Goal: Use online tool/utility: Utilize a website feature to perform a specific function

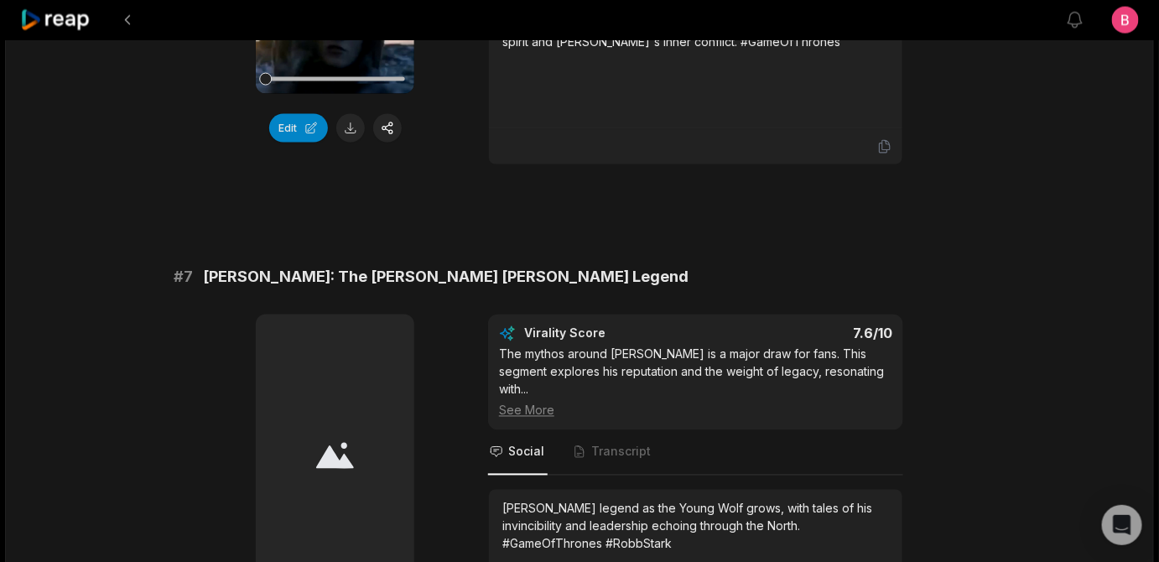
click at [348, 143] on button at bounding box center [350, 128] width 29 height 29
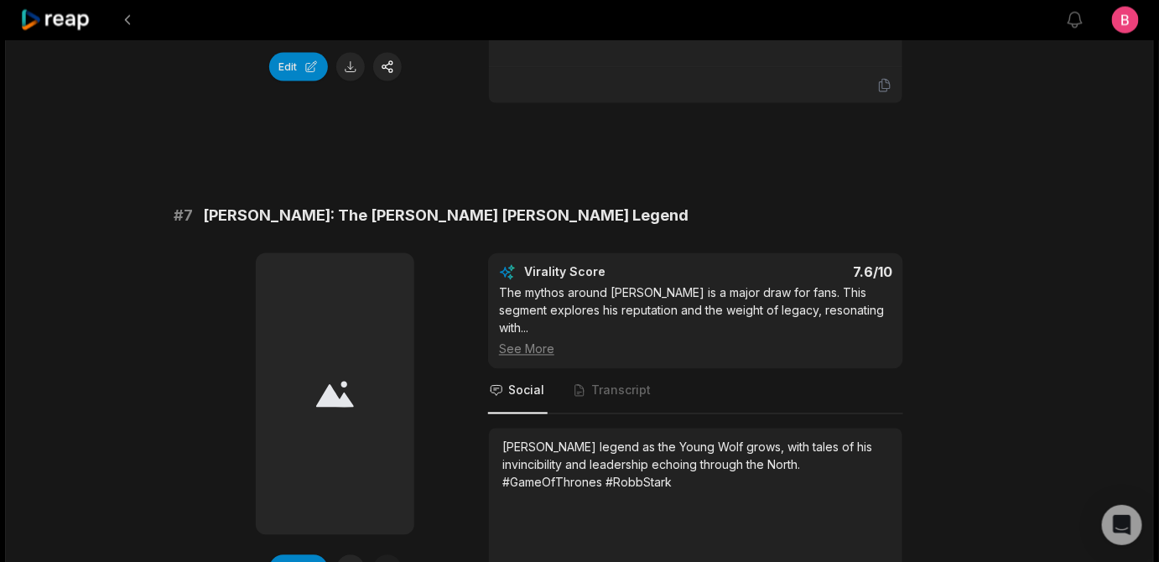
scroll to position [2969, 0]
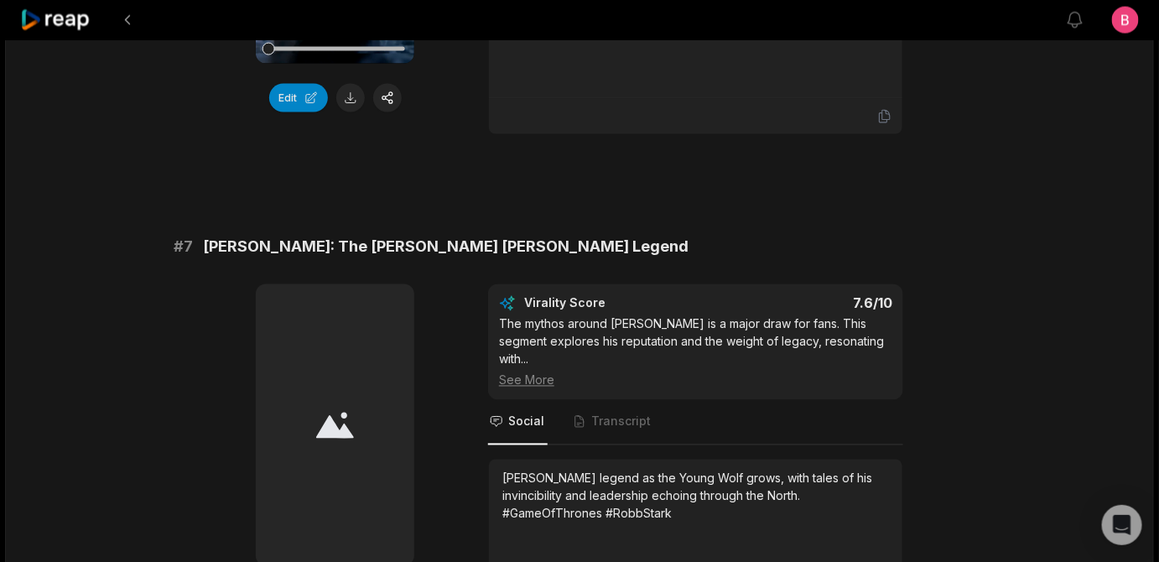
drag, startPoint x: 564, startPoint y: 65, endPoint x: 212, endPoint y: 65, distance: 351.5
copy span "Ygritte and [PERSON_NAME]: Freedom and Loyalty"
click at [882, 124] on icon at bounding box center [884, 116] width 15 height 15
click at [886, 124] on icon at bounding box center [884, 116] width 15 height 15
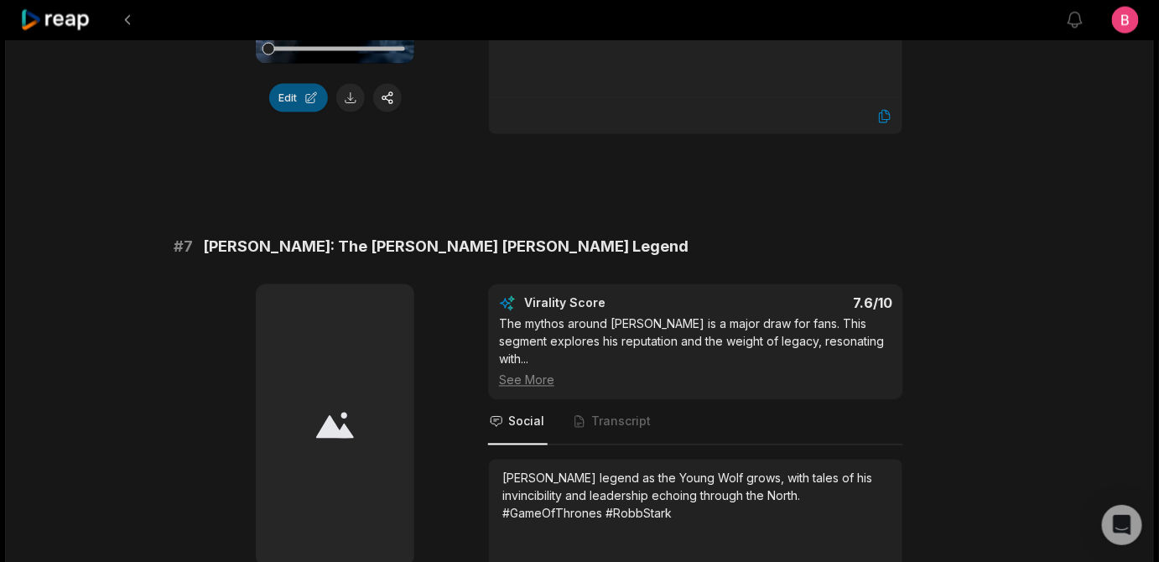
click at [276, 112] on button "Edit" at bounding box center [298, 98] width 59 height 29
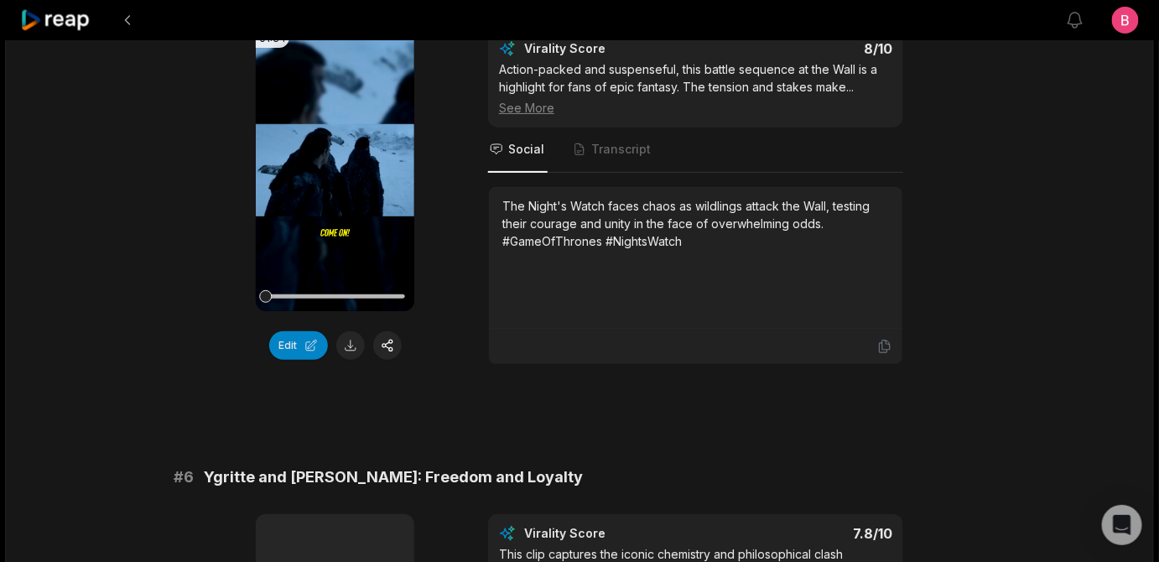
scroll to position [2440, 0]
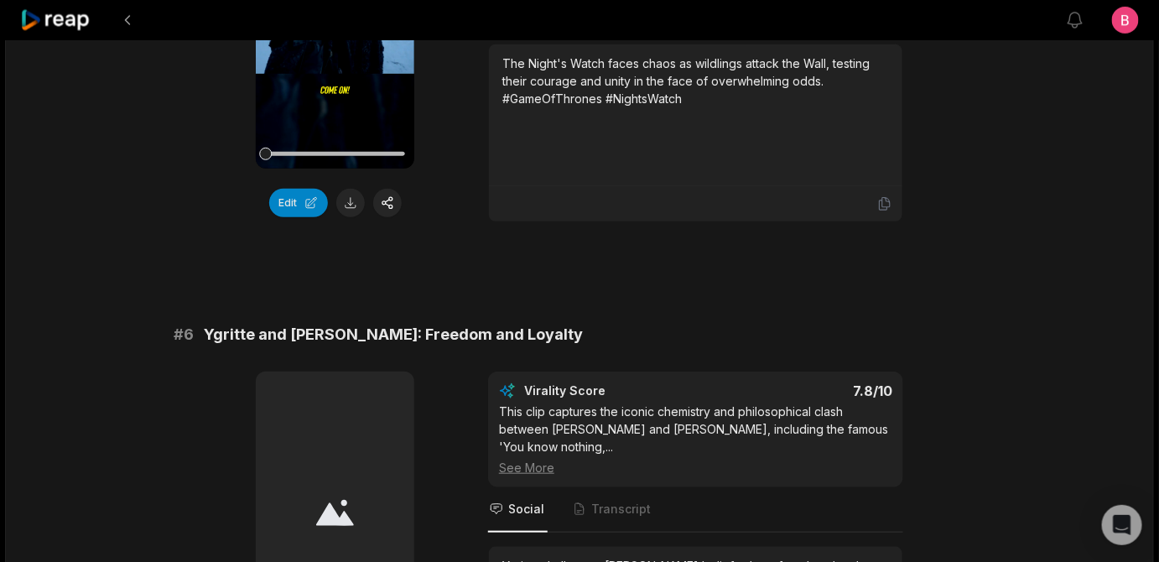
scroll to position [2409, 0]
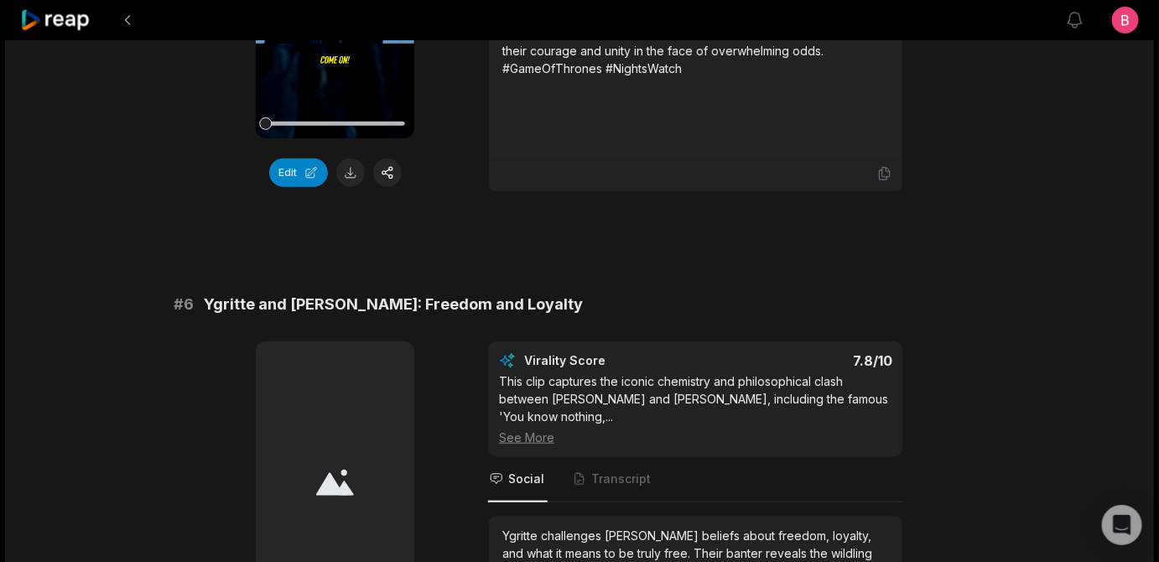
click at [154, 283] on div "12:52 Game of Thrones - Season 2 - Top 10 Moments a month ago English en 00:16 …" at bounding box center [579, 211] width 1149 height 5160
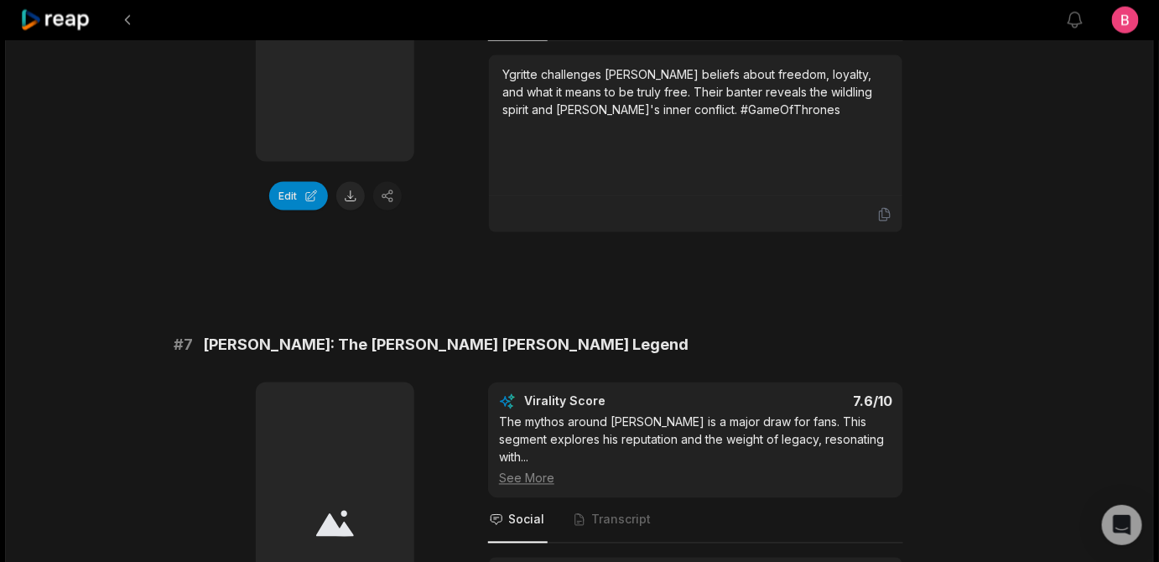
scroll to position [2379, 0]
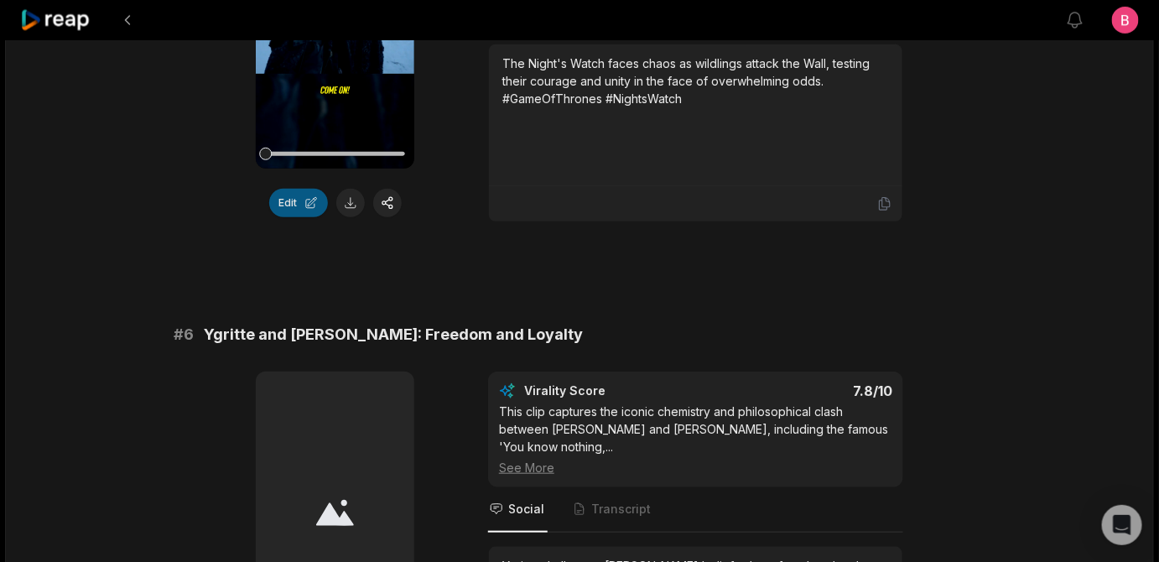
click at [294, 217] on button "Edit" at bounding box center [298, 203] width 59 height 29
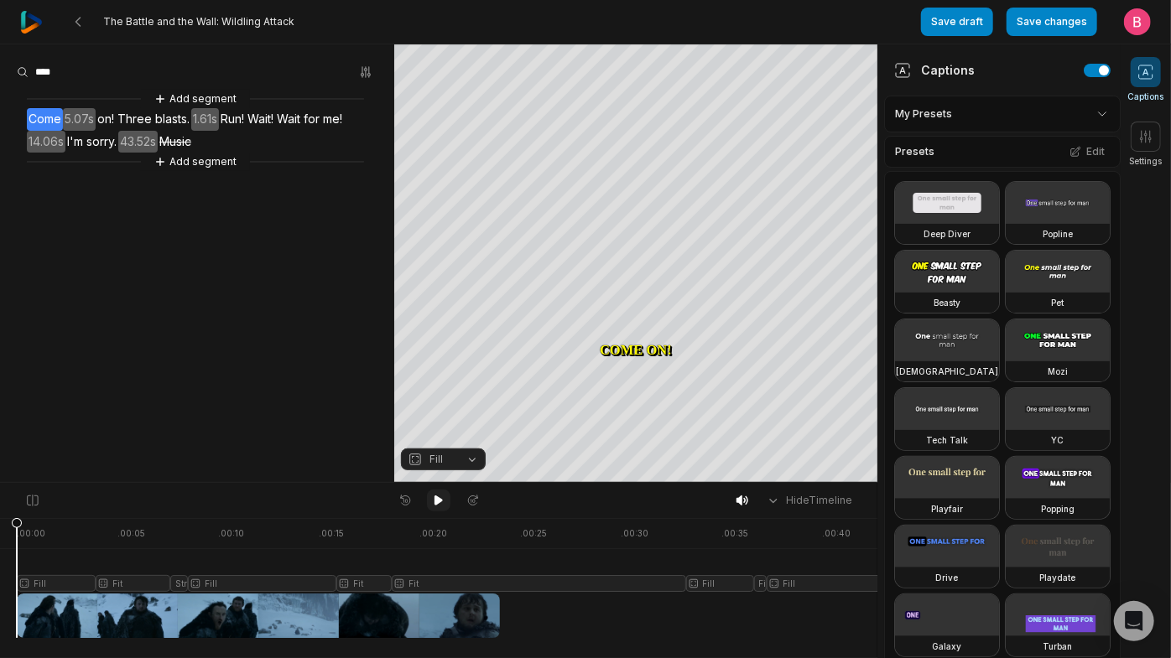
click at [436, 505] on icon at bounding box center [439, 501] width 8 height 10
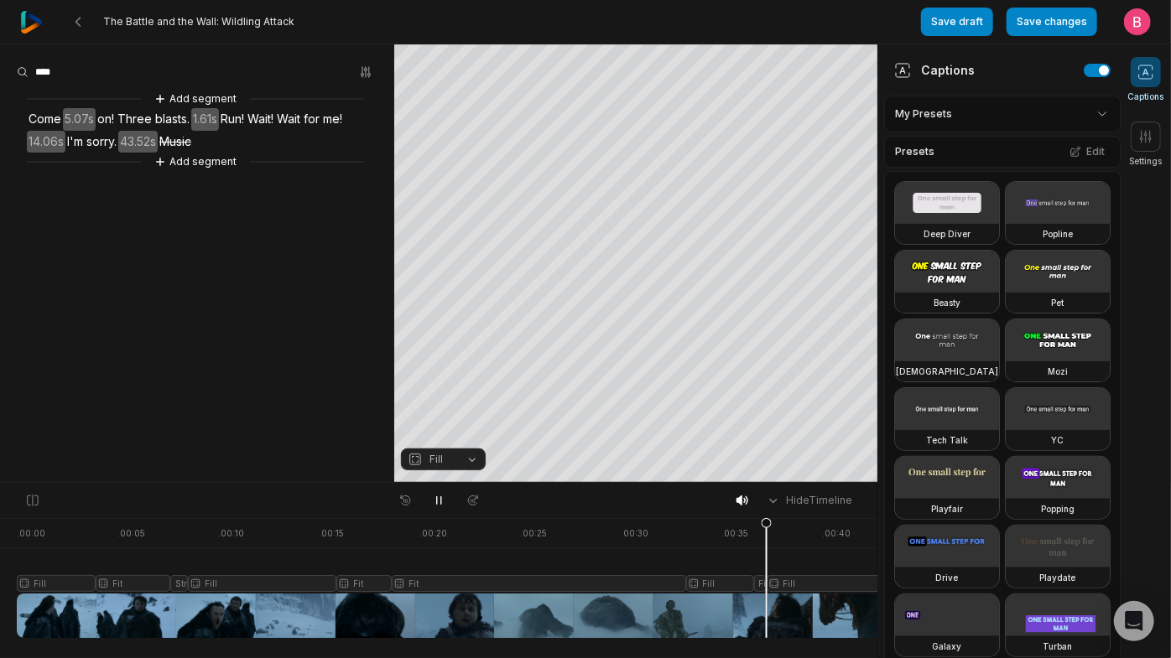
click at [1142, 74] on icon at bounding box center [1145, 72] width 17 height 17
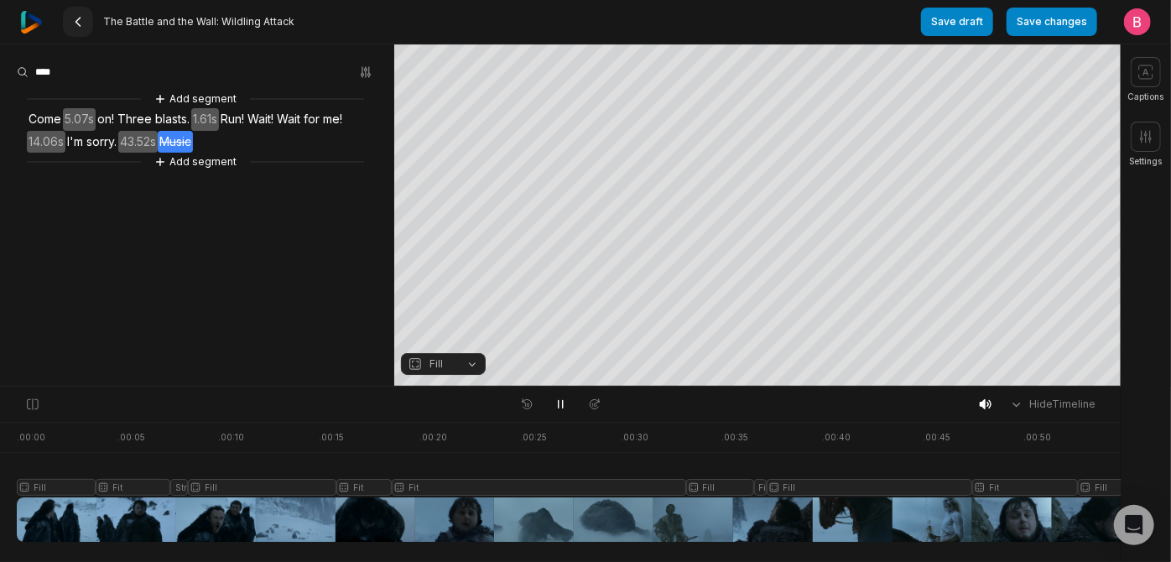
click at [88, 29] on button at bounding box center [78, 22] width 30 height 30
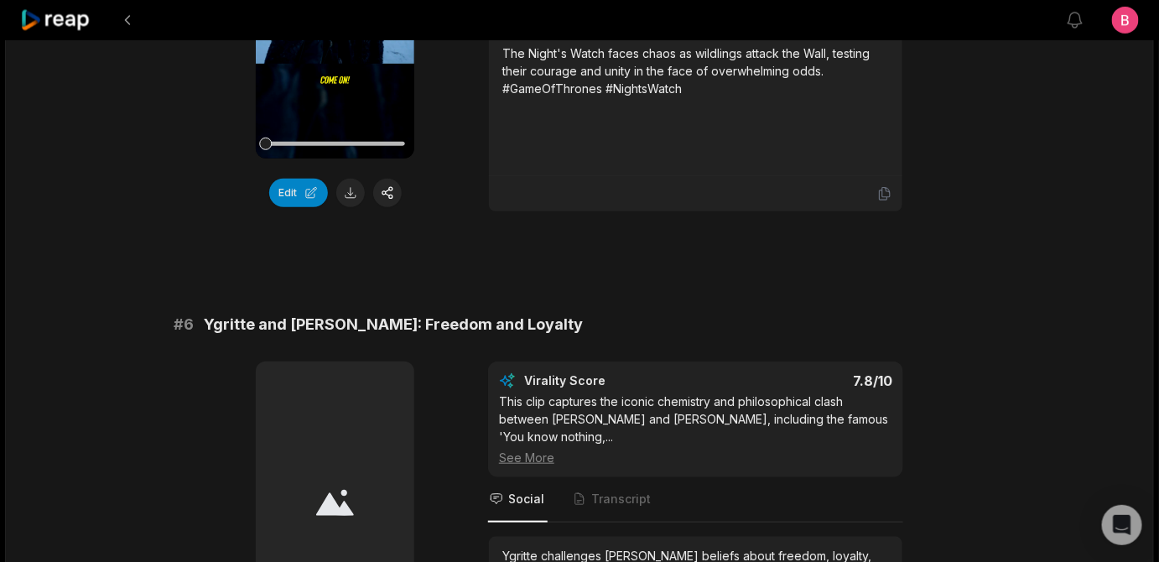
scroll to position [2420, 0]
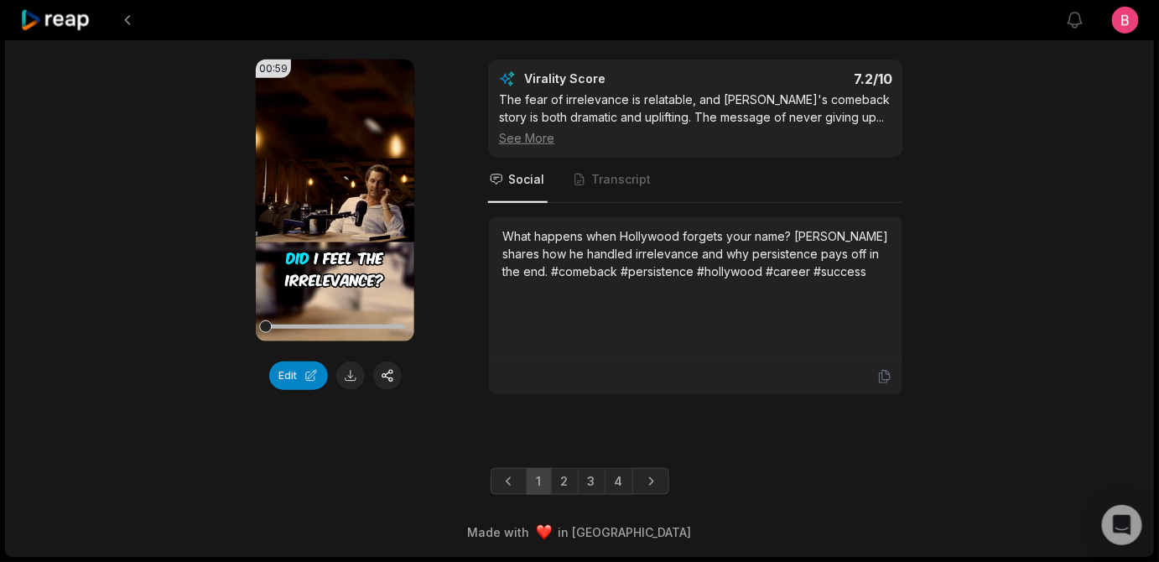
scroll to position [5283, 0]
click at [566, 469] on link "2" at bounding box center [565, 481] width 28 height 27
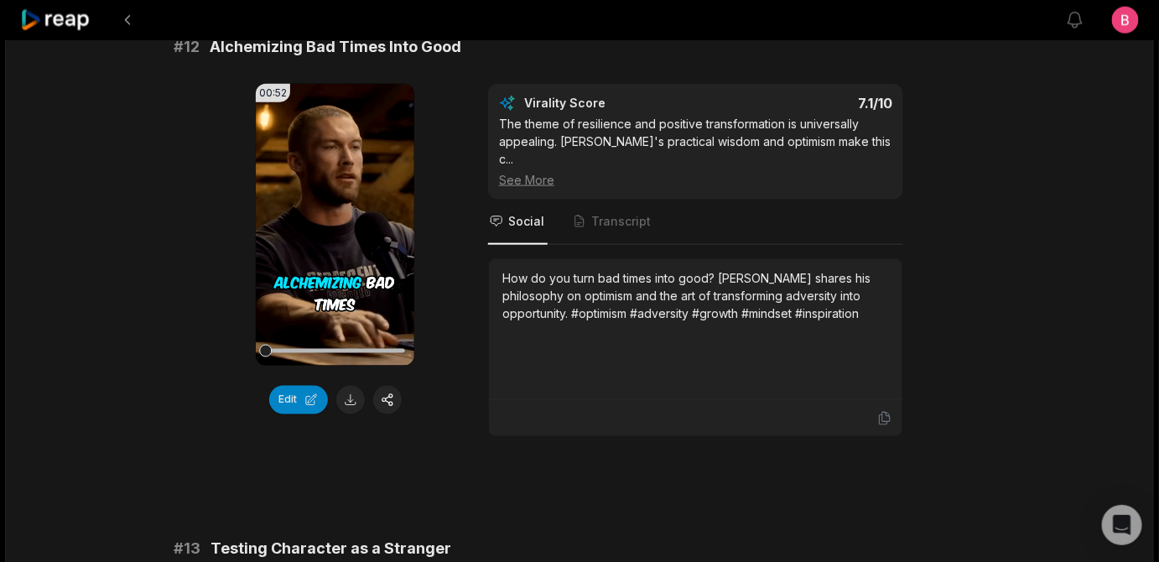
scroll to position [705, 0]
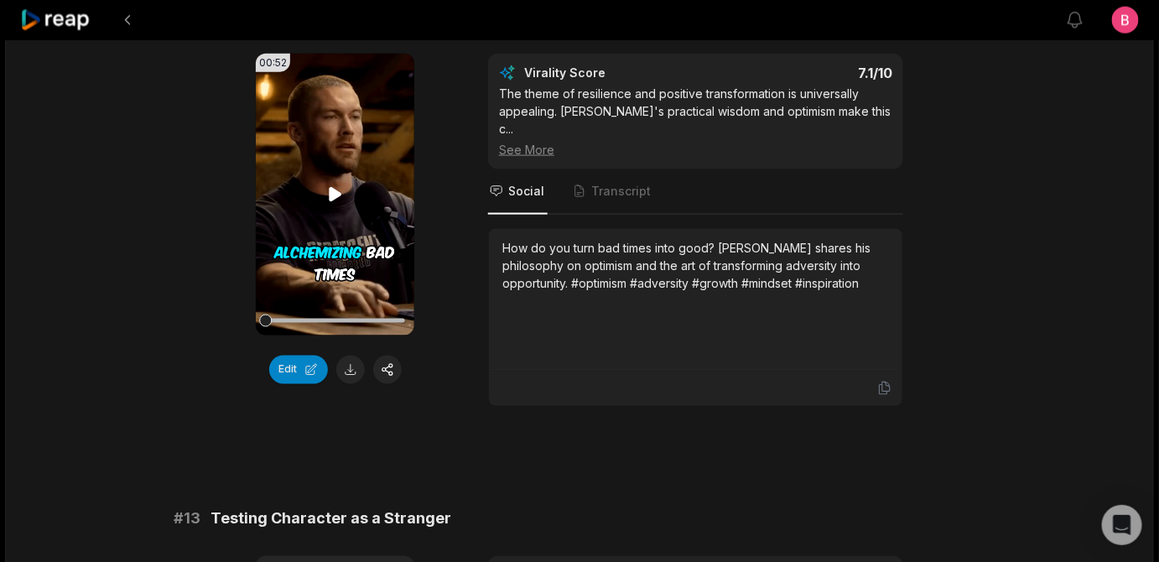
click at [338, 201] on icon at bounding box center [335, 194] width 13 height 14
click at [299, 384] on button "Edit" at bounding box center [298, 370] width 59 height 29
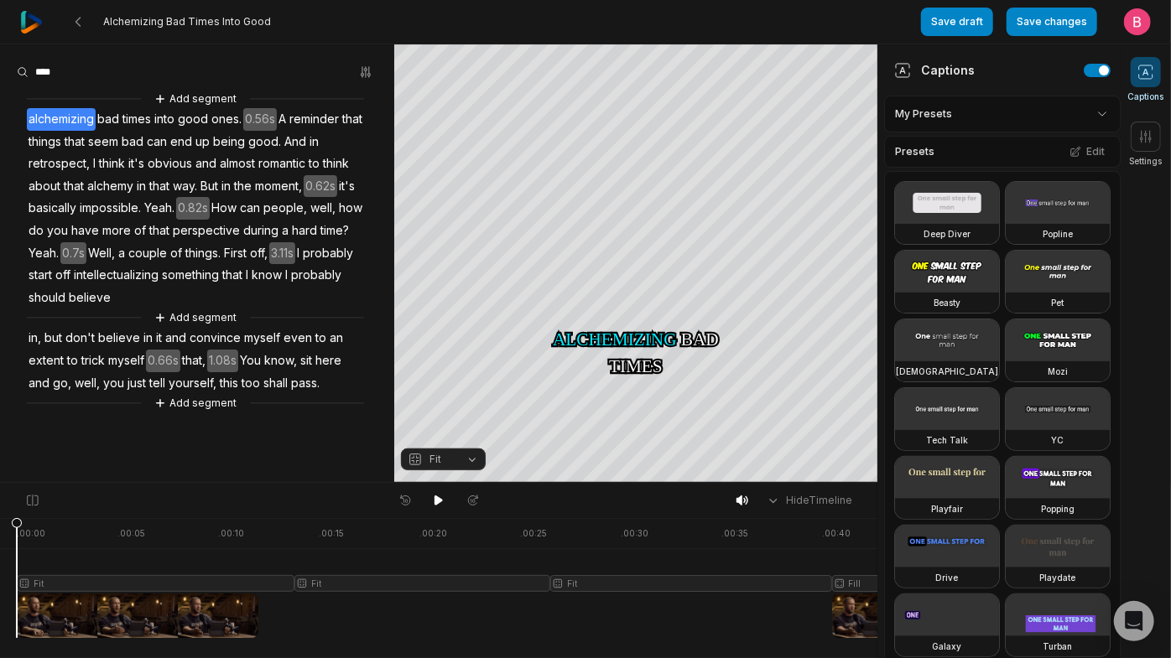
click at [1152, 81] on icon at bounding box center [1145, 72] width 17 height 17
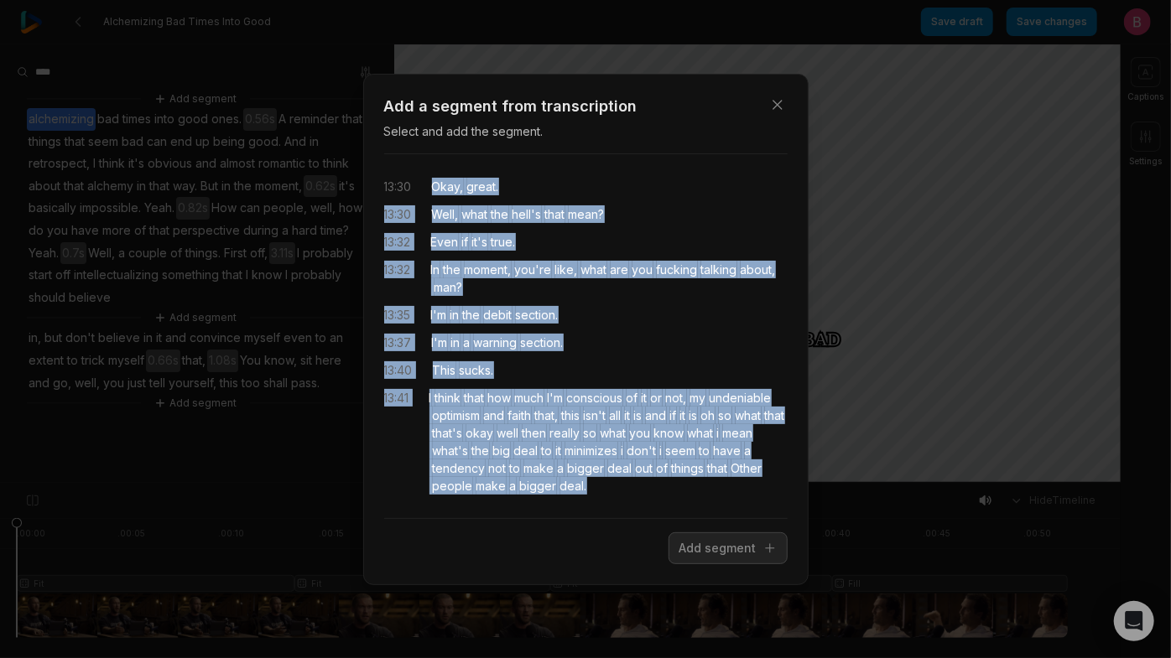
drag, startPoint x: 682, startPoint y: 455, endPoint x: 447, endPoint y: 162, distance: 375.3
click at [446, 160] on div "13:30 Okay, great. 13:30 Well, what the hell's that mean? 13:32 Even if it's tr…" at bounding box center [585, 337] width 403 height 366
click at [669, 552] on button "Add segment" at bounding box center [728, 549] width 119 height 32
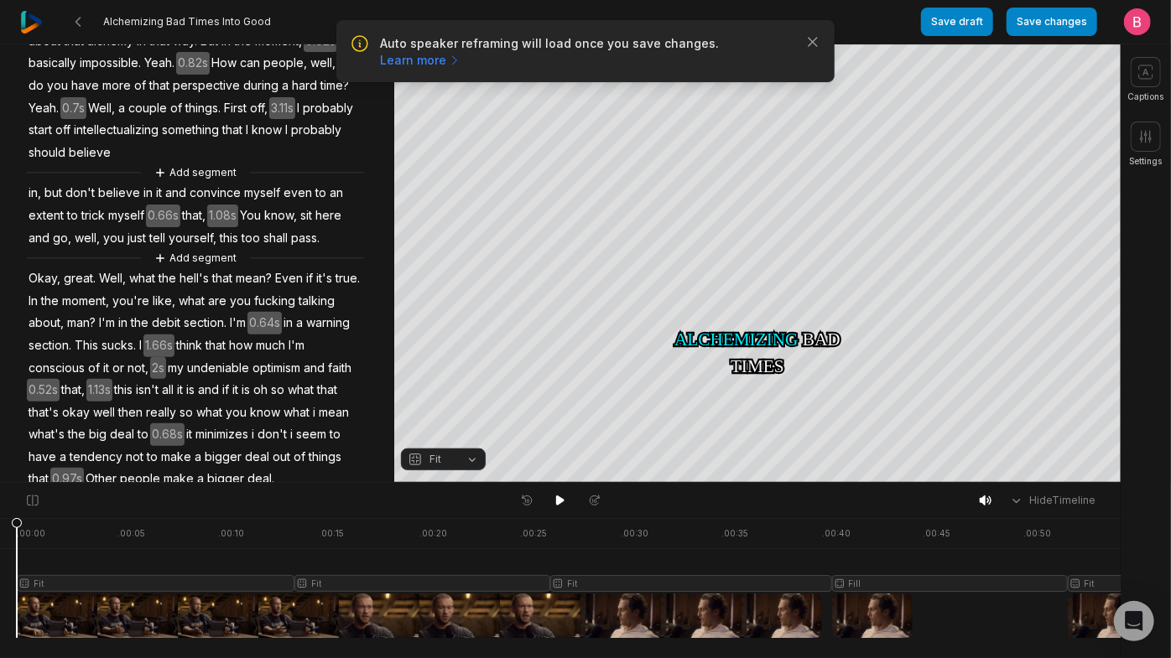
scroll to position [528, 0]
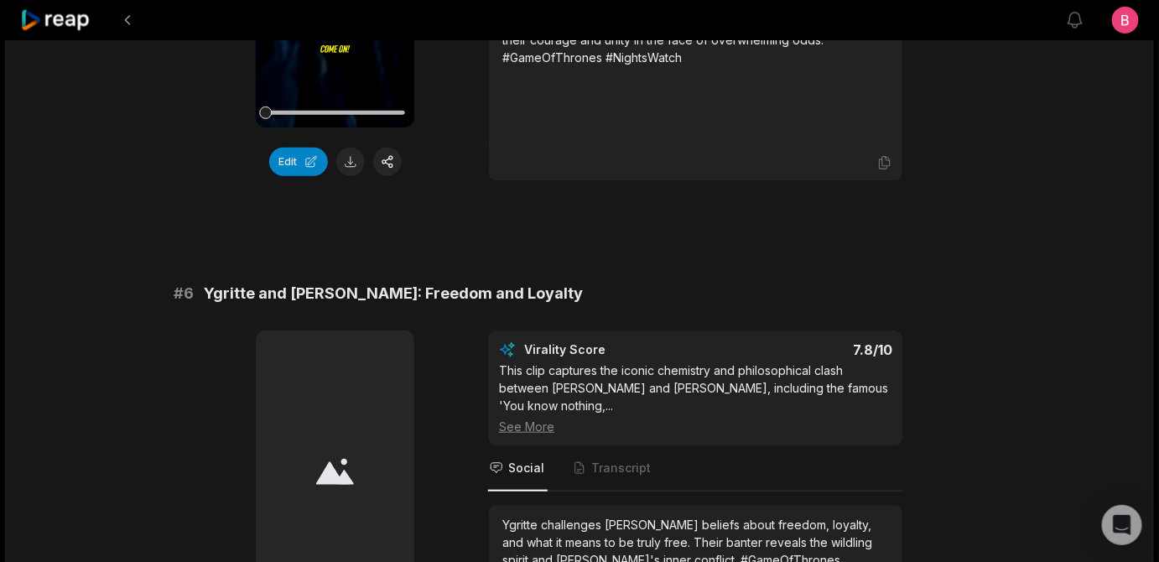
scroll to position [2420, 0]
